Goal: Task Accomplishment & Management: Manage account settings

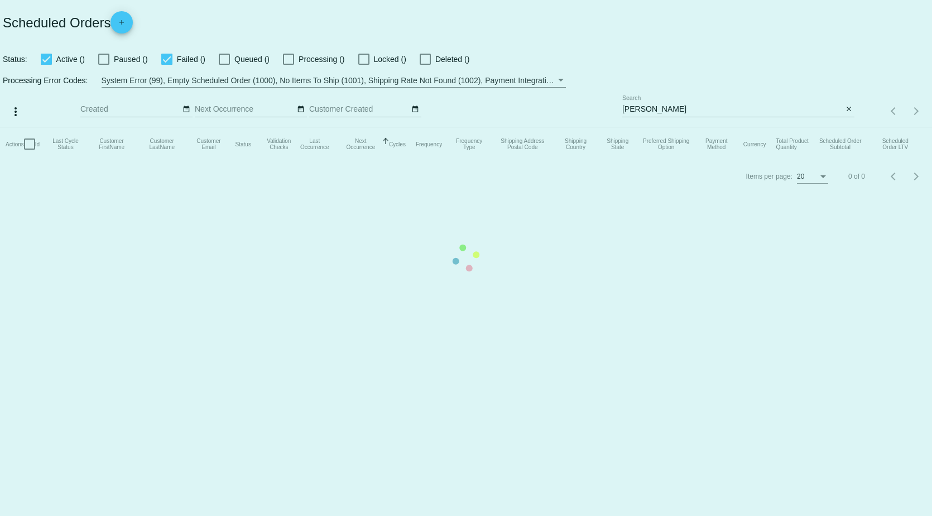
click at [669, 127] on mat-table "Actions Id Last Cycle Status Customer FirstName Customer LastName Customer Emai…" at bounding box center [466, 143] width 932 height 33
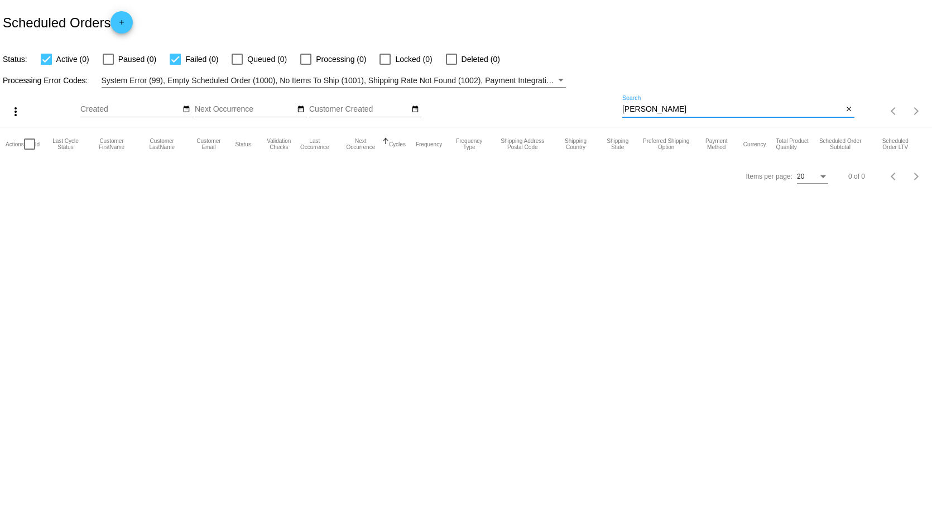
drag, startPoint x: 671, startPoint y: 110, endPoint x: 486, endPoint y: 111, distance: 185.3
click at [486, 111] on div "more_vert Oct Jan Feb Mar [DATE]" at bounding box center [466, 108] width 932 height 40
type input "[PERSON_NAME]"
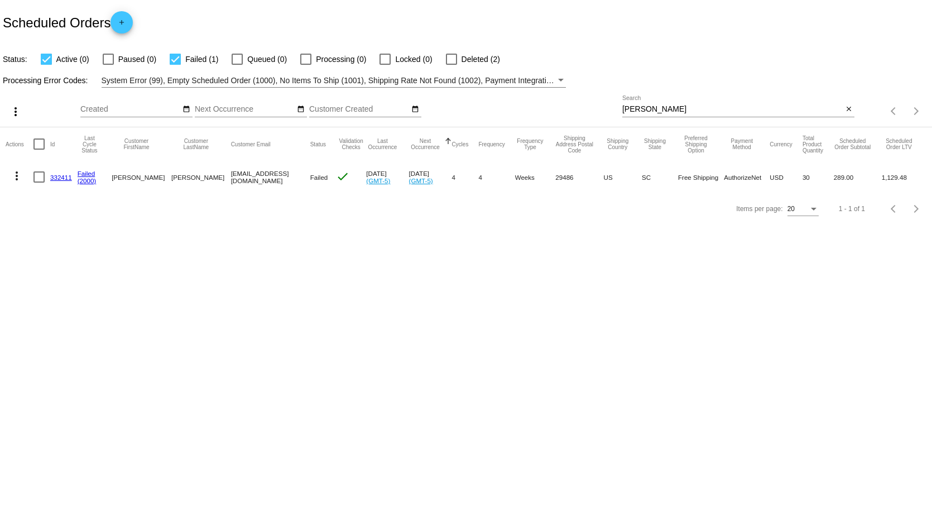
click at [56, 176] on link "332411" at bounding box center [61, 177] width 22 height 7
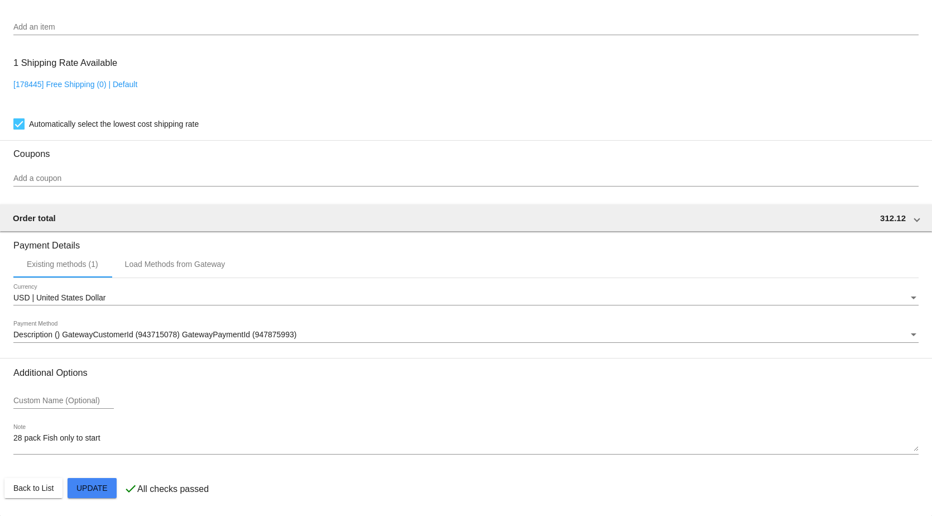
scroll to position [932, 0]
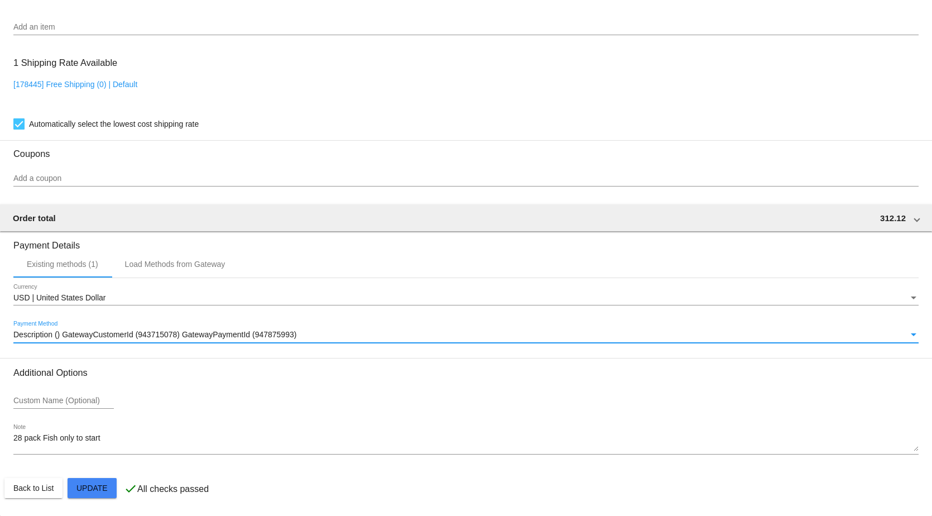
click at [251, 336] on span "Description () GatewayCustomerId (943715078) GatewayPaymentId (947875993)" at bounding box center [154, 334] width 283 height 9
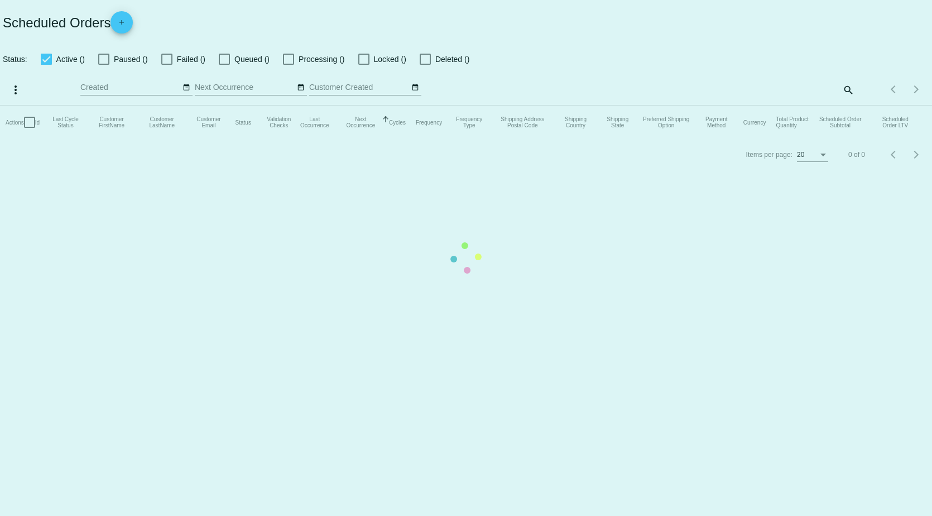
checkbox input "true"
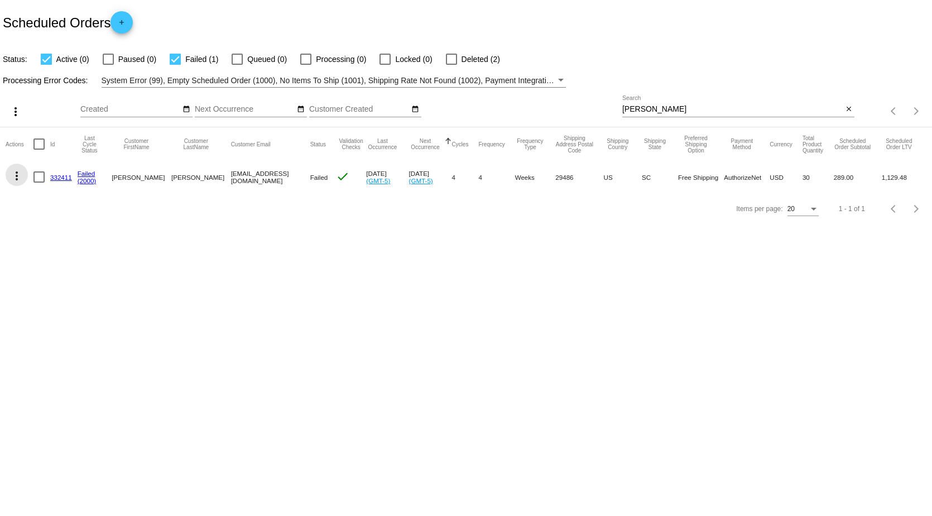
click at [15, 175] on mat-icon "more_vert" at bounding box center [16, 175] width 13 height 13
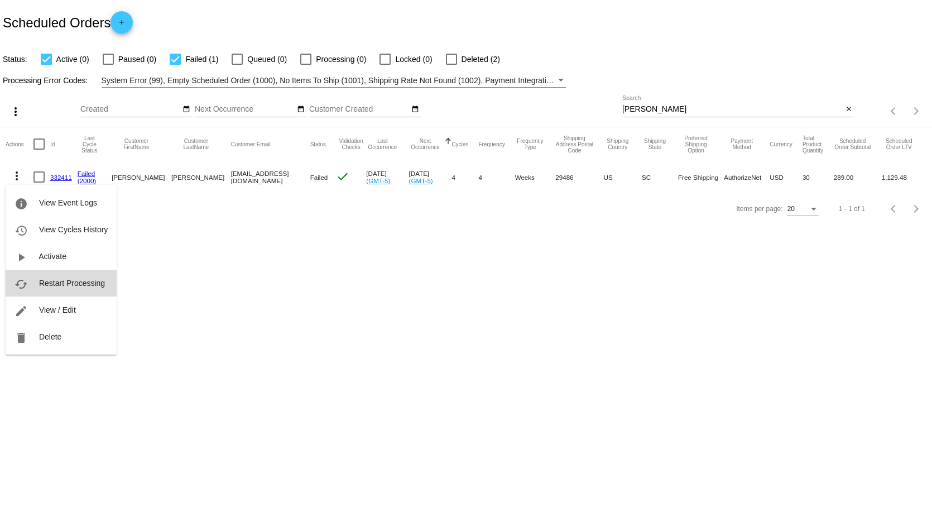
click at [76, 280] on span "Restart Processing" at bounding box center [72, 282] width 66 height 9
